Goal: Complete application form

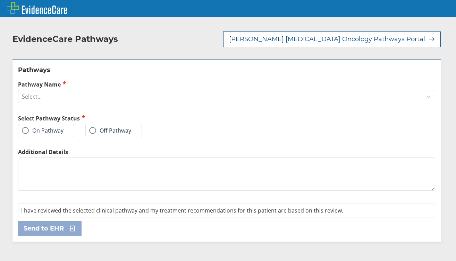
click at [47, 127] on label "On Pathway" at bounding box center [43, 130] width 42 height 7
click at [0, 0] on input "On Pathway" at bounding box center [0, 0] width 0 height 0
click at [67, 91] on div "Select..." at bounding box center [219, 97] width 403 height 12
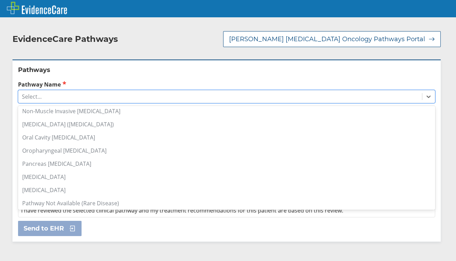
scroll to position [584, 0]
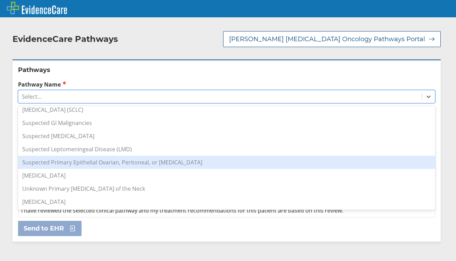
click at [94, 158] on div "Suspected Primary Epithelial Ovarian, Peritoneal, or [MEDICAL_DATA]" at bounding box center [226, 162] width 417 height 13
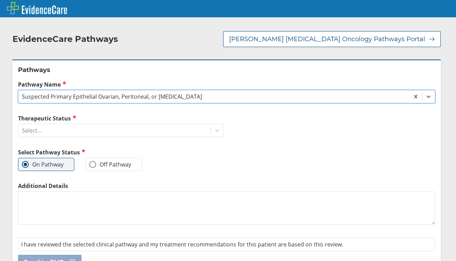
click at [110, 114] on label "Therapeutic Status" at bounding box center [121, 118] width 206 height 8
click at [23, 128] on input "Therapeutic Status" at bounding box center [22, 131] width 1 height 6
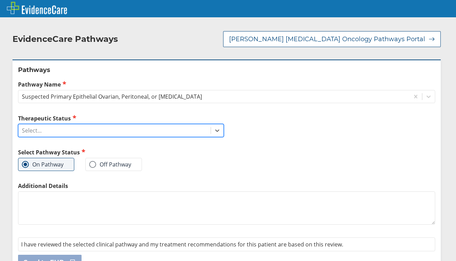
click at [110, 125] on div "Select..." at bounding box center [114, 131] width 192 height 12
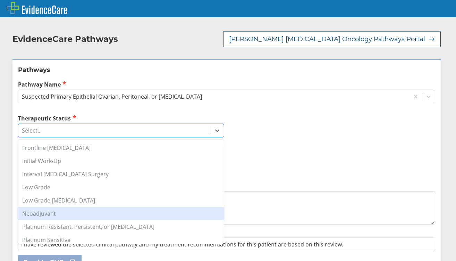
click at [81, 207] on div "Neoadjuvant" at bounding box center [121, 213] width 206 height 13
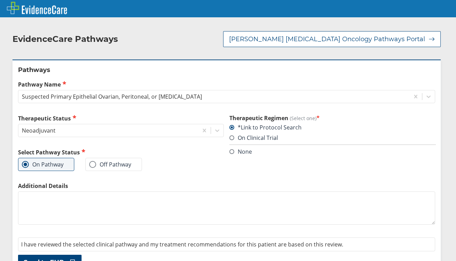
click at [62, 204] on textarea "Additional Details" at bounding box center [226, 208] width 417 height 33
click at [60, 259] on span "Send to EHR" at bounding box center [44, 263] width 40 height 8
